Goal: Task Accomplishment & Management: Manage account settings

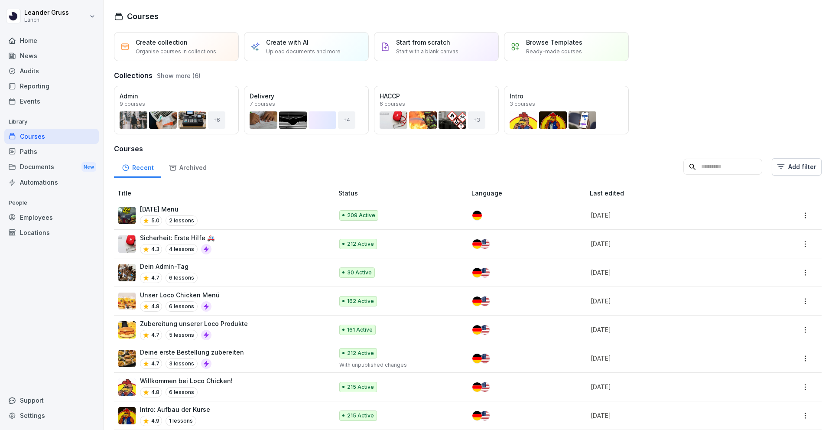
click at [57, 220] on div "Employees" at bounding box center [51, 217] width 94 height 15
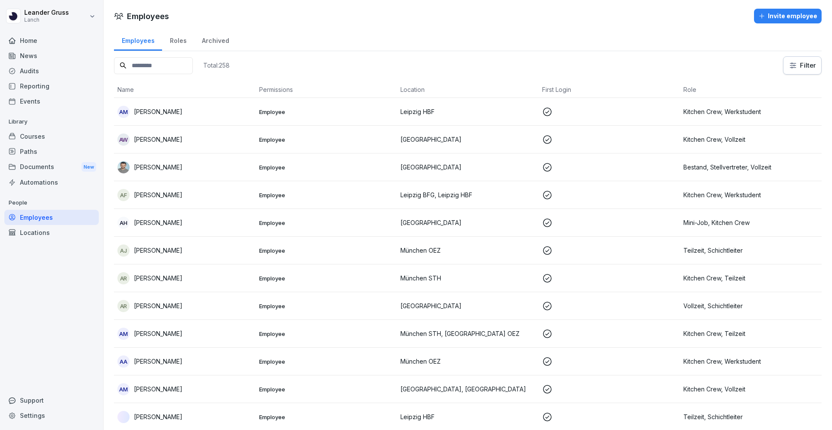
click at [177, 66] on input at bounding box center [153, 65] width 79 height 17
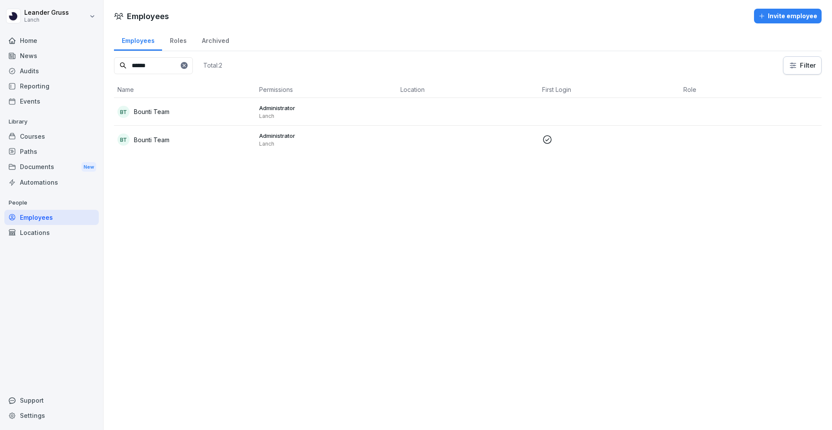
click at [162, 71] on input "******" at bounding box center [153, 65] width 79 height 17
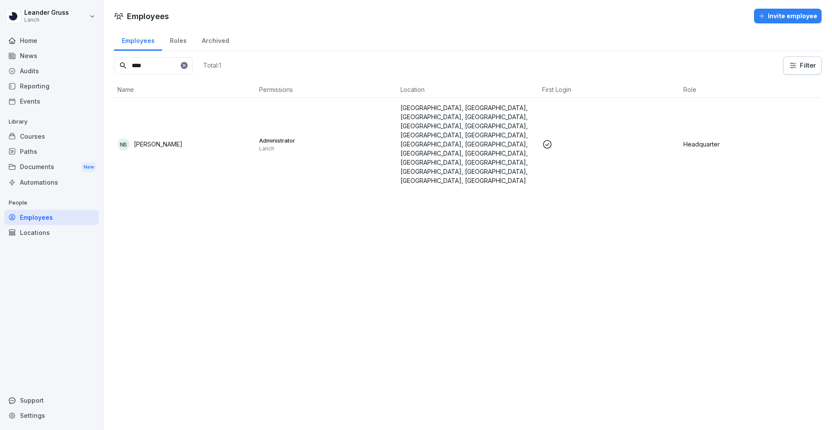
type input "****"
click at [363, 120] on td "Administrator Lanch" at bounding box center [327, 144] width 142 height 92
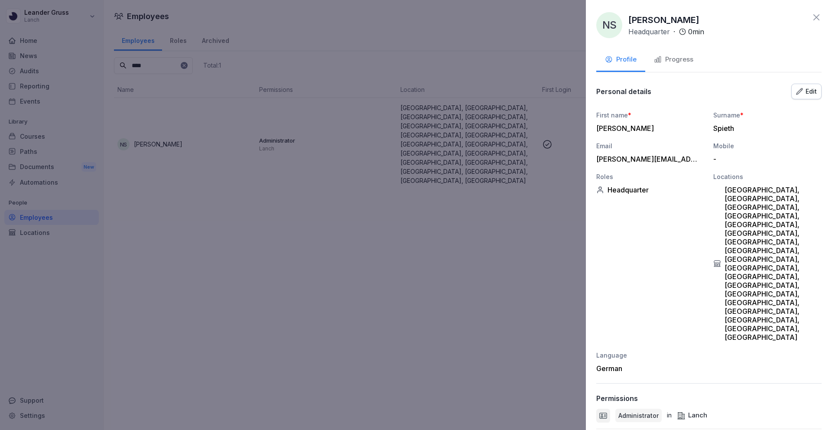
click at [809, 90] on div "Edit" at bounding box center [806, 92] width 21 height 10
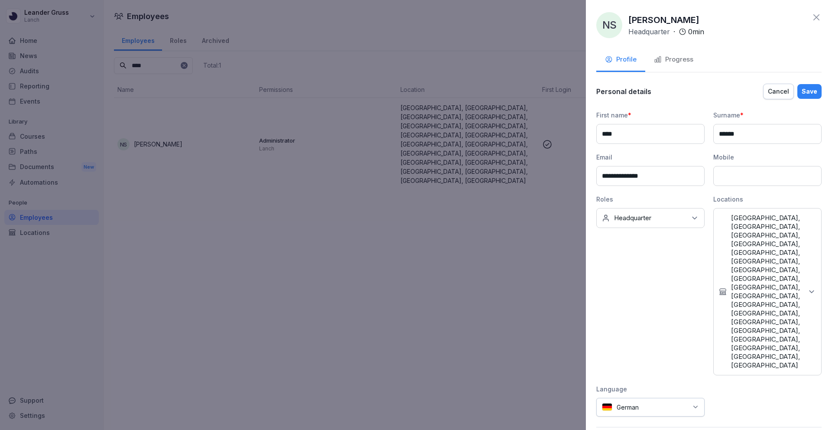
click at [794, 250] on p "[GEOGRAPHIC_DATA], [GEOGRAPHIC_DATA], [GEOGRAPHIC_DATA], [GEOGRAPHIC_DATA], [GE…" at bounding box center [767, 292] width 72 height 156
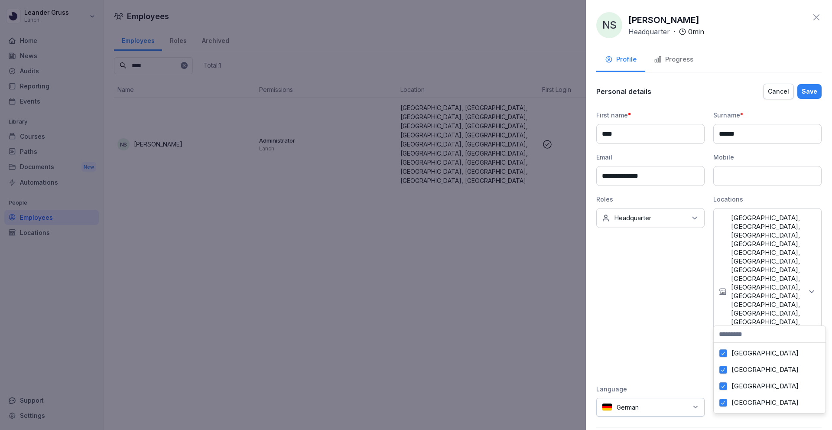
click at [747, 352] on label "[GEOGRAPHIC_DATA]" at bounding box center [764, 353] width 67 height 8
click at [746, 367] on label "[GEOGRAPHIC_DATA]" at bounding box center [764, 370] width 67 height 8
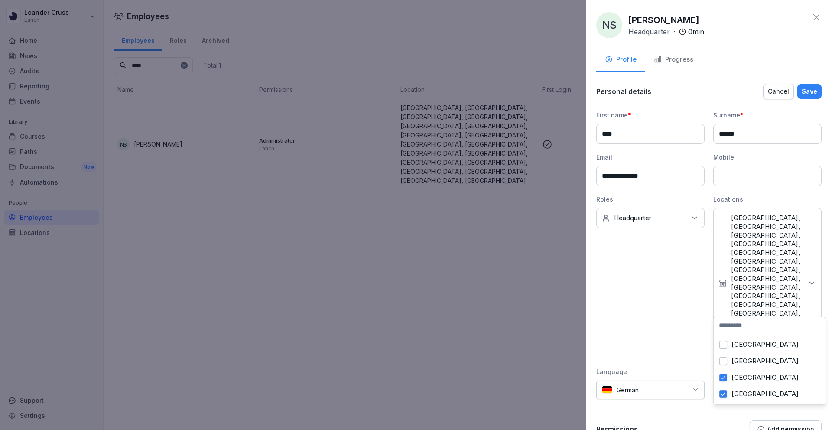
click at [746, 374] on label "[GEOGRAPHIC_DATA]" at bounding box center [764, 377] width 67 height 8
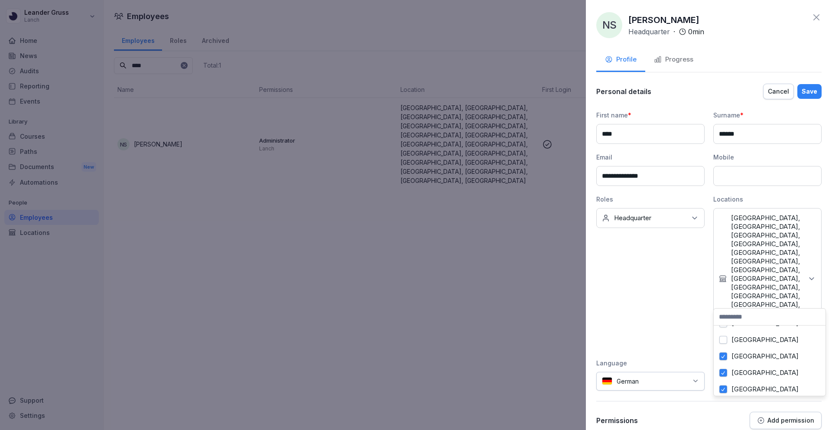
scroll to position [41, 0]
click at [753, 349] on div "[GEOGRAPHIC_DATA]" at bounding box center [769, 344] width 107 height 16
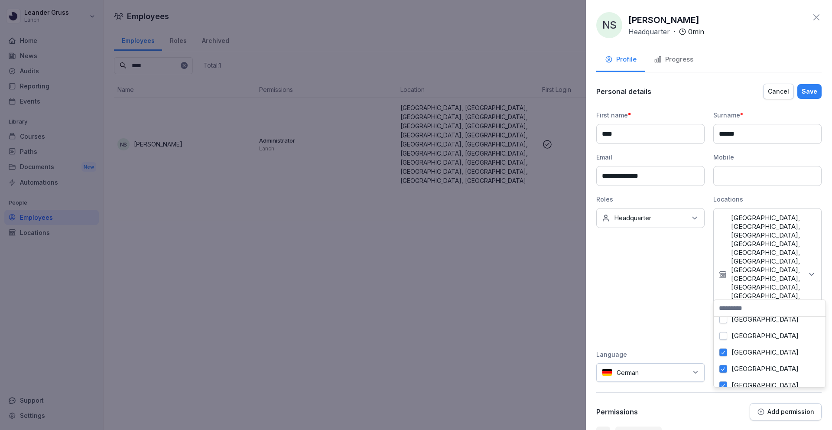
click at [754, 352] on label "[GEOGRAPHIC_DATA]" at bounding box center [764, 352] width 67 height 8
click at [754, 366] on label "[GEOGRAPHIC_DATA]" at bounding box center [764, 369] width 67 height 8
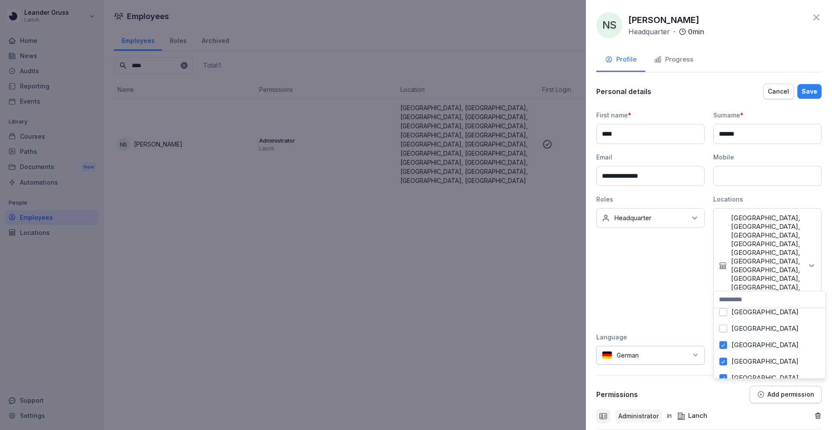
scroll to position [73, 0]
click at [757, 345] on label "[GEOGRAPHIC_DATA]" at bounding box center [764, 345] width 67 height 8
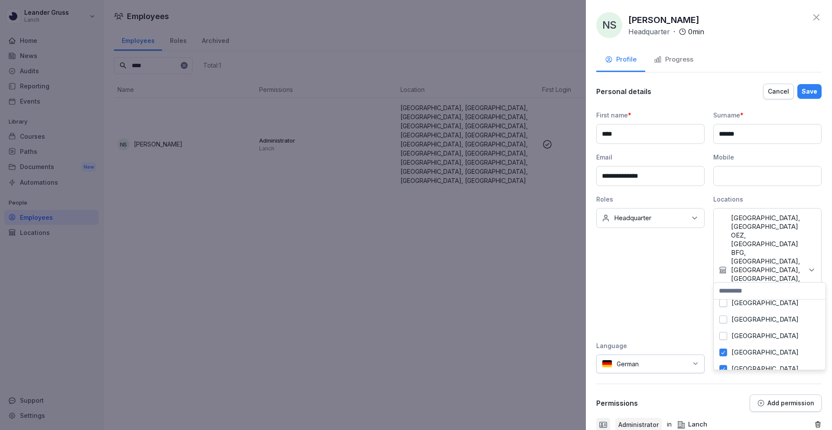
click at [760, 352] on label "[GEOGRAPHIC_DATA]" at bounding box center [764, 352] width 67 height 8
click at [760, 357] on div "[GEOGRAPHIC_DATA]" at bounding box center [769, 360] width 107 height 16
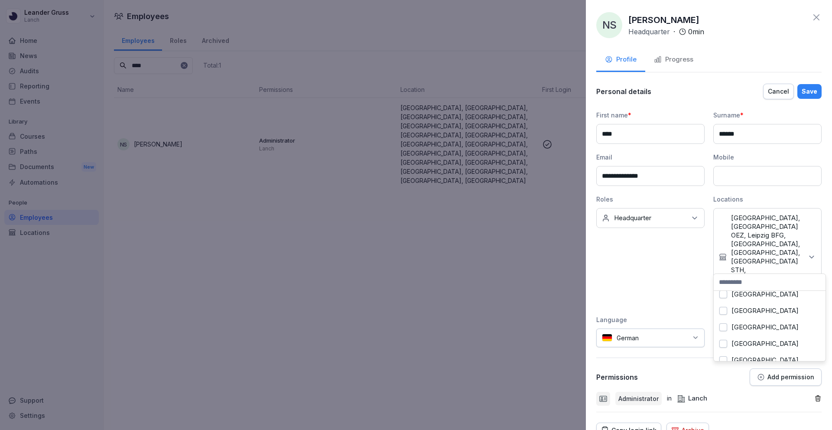
scroll to position [153, 0]
click at [754, 296] on label "[GEOGRAPHIC_DATA]" at bounding box center [764, 297] width 67 height 8
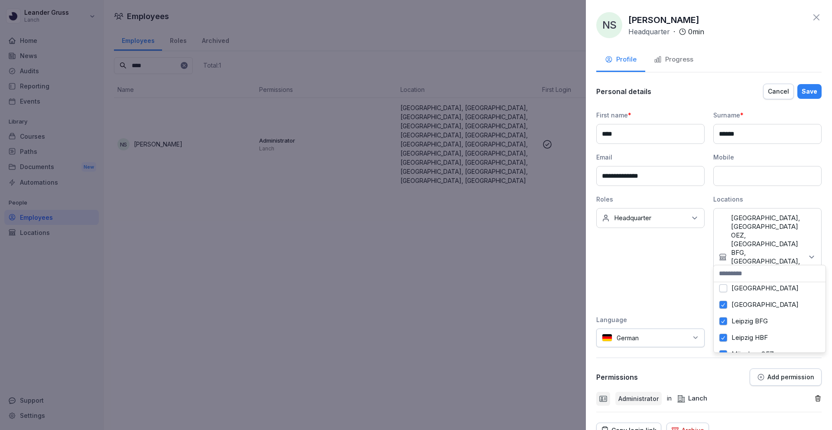
click at [754, 310] on div "[GEOGRAPHIC_DATA]" at bounding box center [769, 304] width 107 height 16
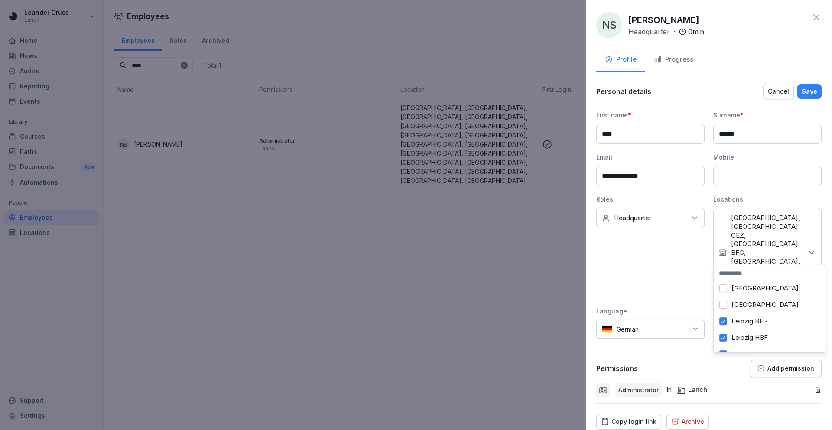
click at [754, 321] on label "Leipzig BFG" at bounding box center [749, 321] width 36 height 8
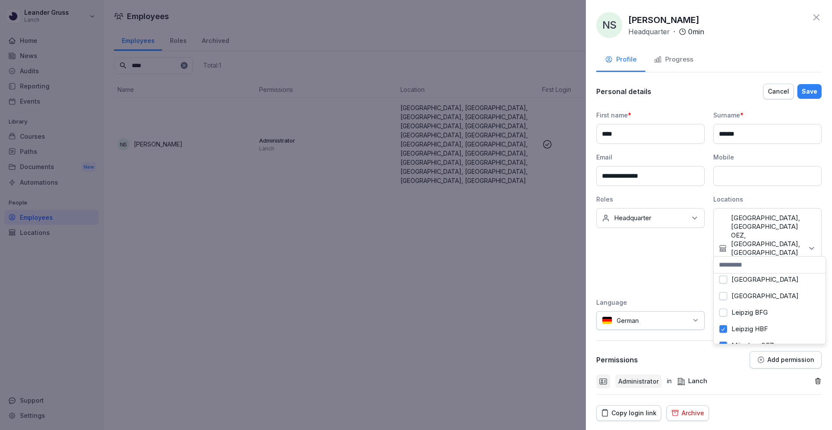
click at [754, 328] on label "Leipzig HBF" at bounding box center [749, 329] width 36 height 8
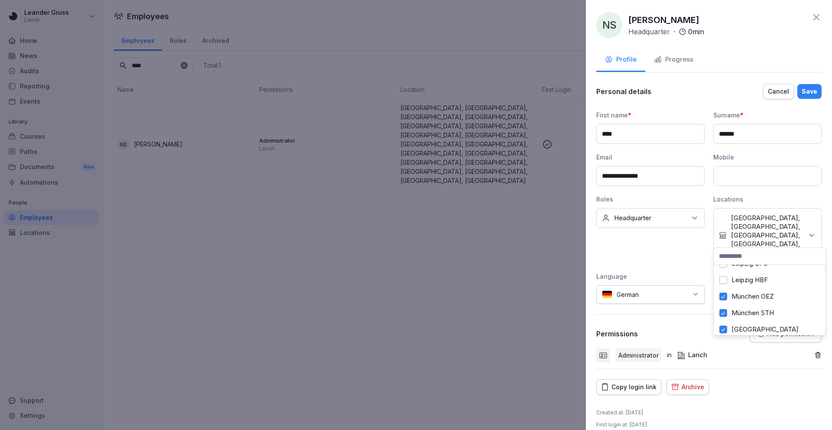
scroll to position [195, 0]
click at [755, 293] on label "München OEZ" at bounding box center [752, 294] width 42 height 8
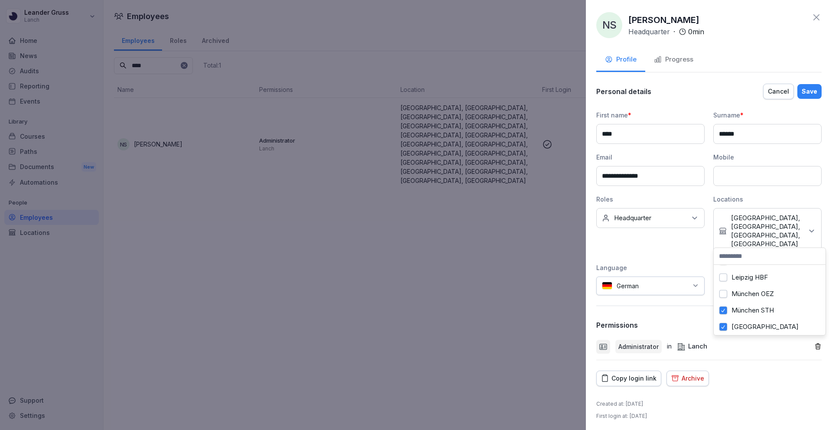
click at [755, 312] on label "München STH" at bounding box center [752, 310] width 42 height 8
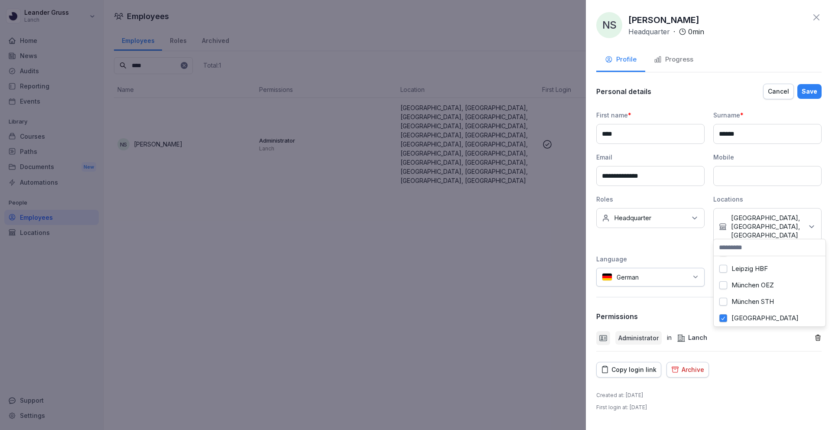
click at [755, 316] on label "[GEOGRAPHIC_DATA]" at bounding box center [764, 318] width 67 height 8
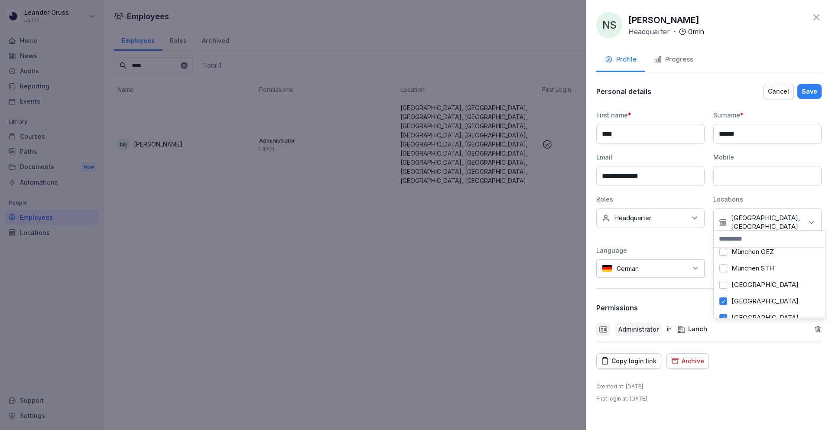
scroll to position [231, 0]
click at [758, 291] on label "[GEOGRAPHIC_DATA]" at bounding box center [764, 291] width 67 height 8
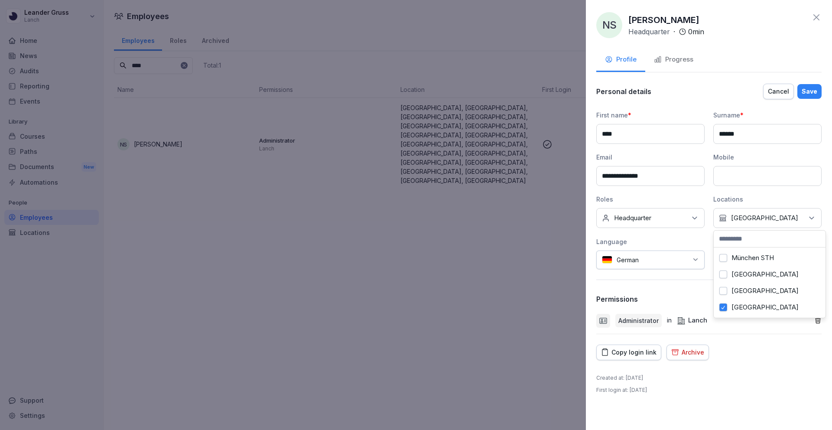
click at [758, 299] on div "[GEOGRAPHIC_DATA]" at bounding box center [769, 307] width 107 height 16
click at [764, 349] on div "Copy login link Archive" at bounding box center [708, 352] width 225 height 16
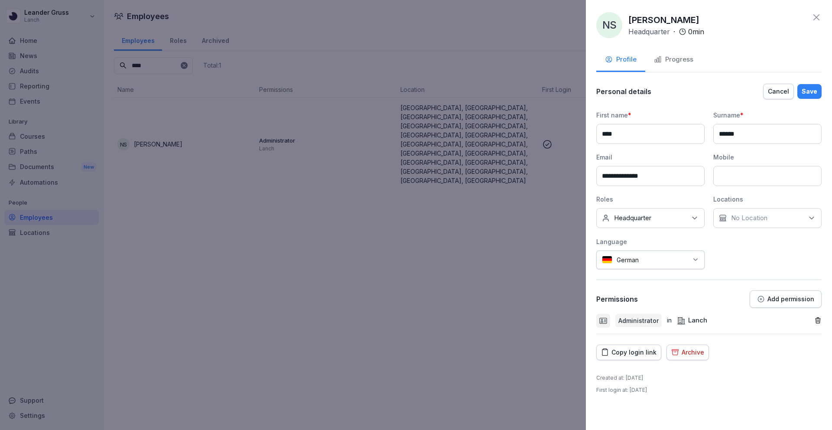
click at [807, 96] on div "Save" at bounding box center [810, 92] width 16 height 10
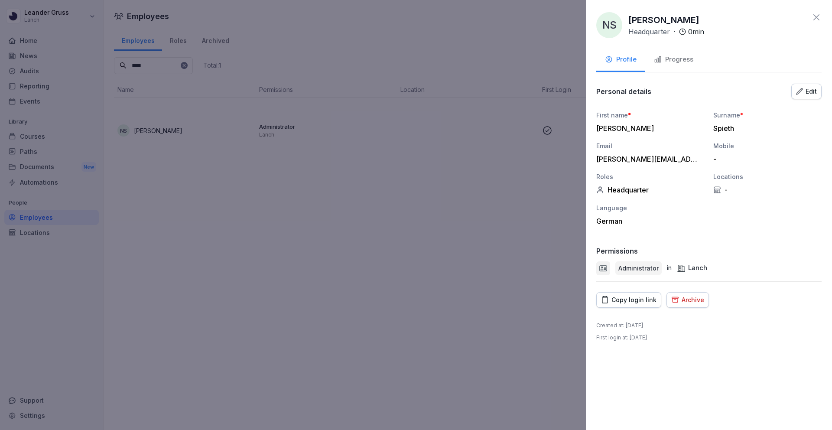
click at [815, 19] on icon at bounding box center [816, 17] width 10 height 10
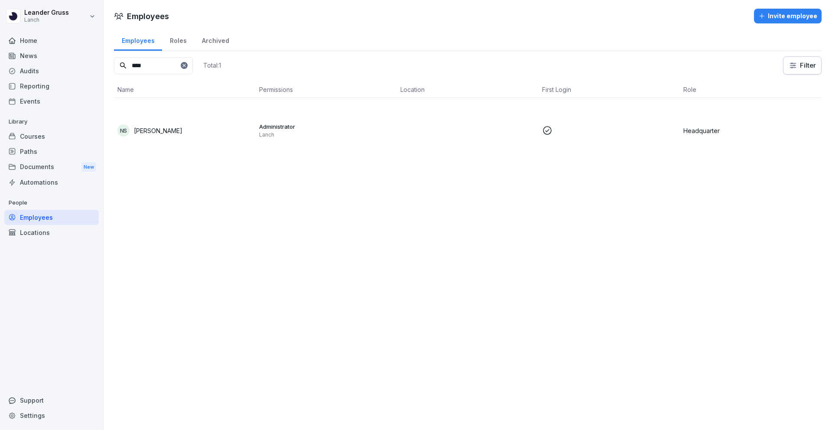
click at [38, 169] on div "Documents New" at bounding box center [51, 167] width 94 height 16
